Goal: Task Accomplishment & Management: Manage account settings

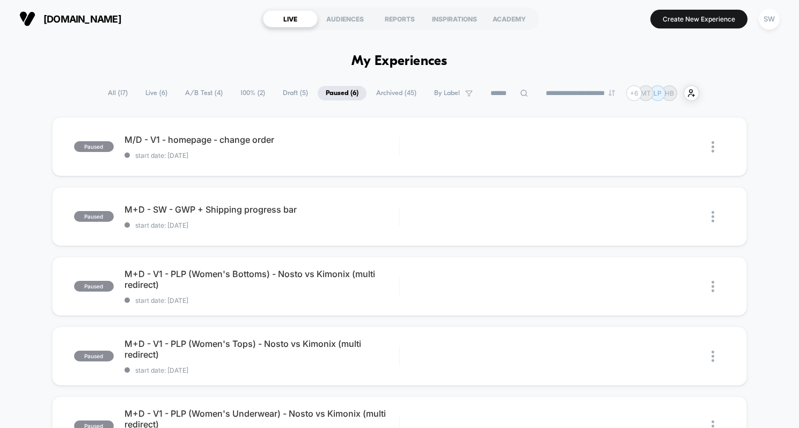
click at [184, 93] on span "A/B Test ( 4 )" at bounding box center [204, 93] width 54 height 14
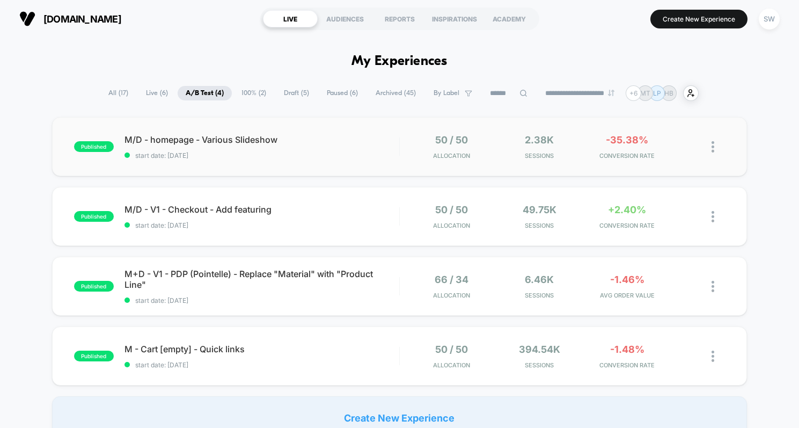
click at [713, 145] on img at bounding box center [713, 146] width 3 height 11
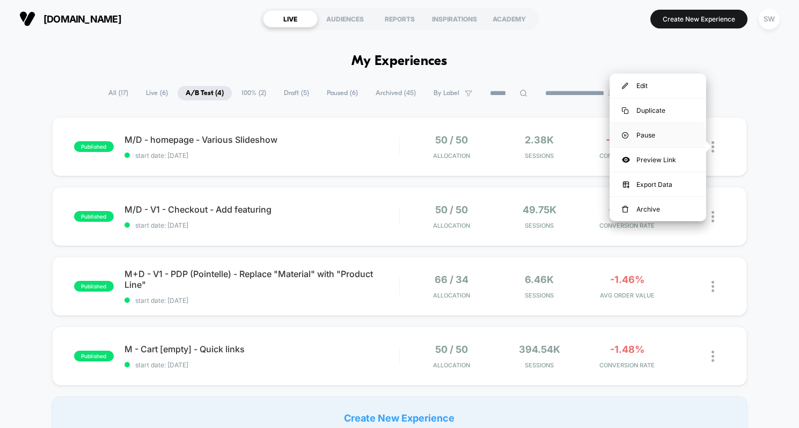
click at [650, 133] on div "Pause" at bounding box center [658, 135] width 97 height 24
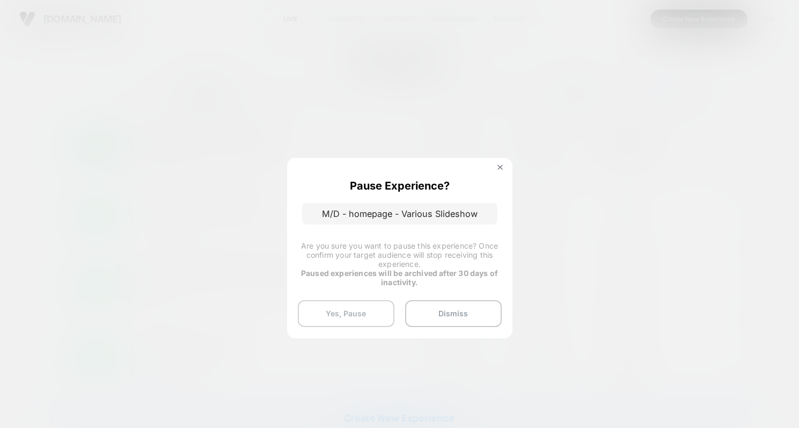
click at [355, 311] on button "Yes, Pause" at bounding box center [346, 313] width 97 height 27
